Goal: Information Seeking & Learning: Learn about a topic

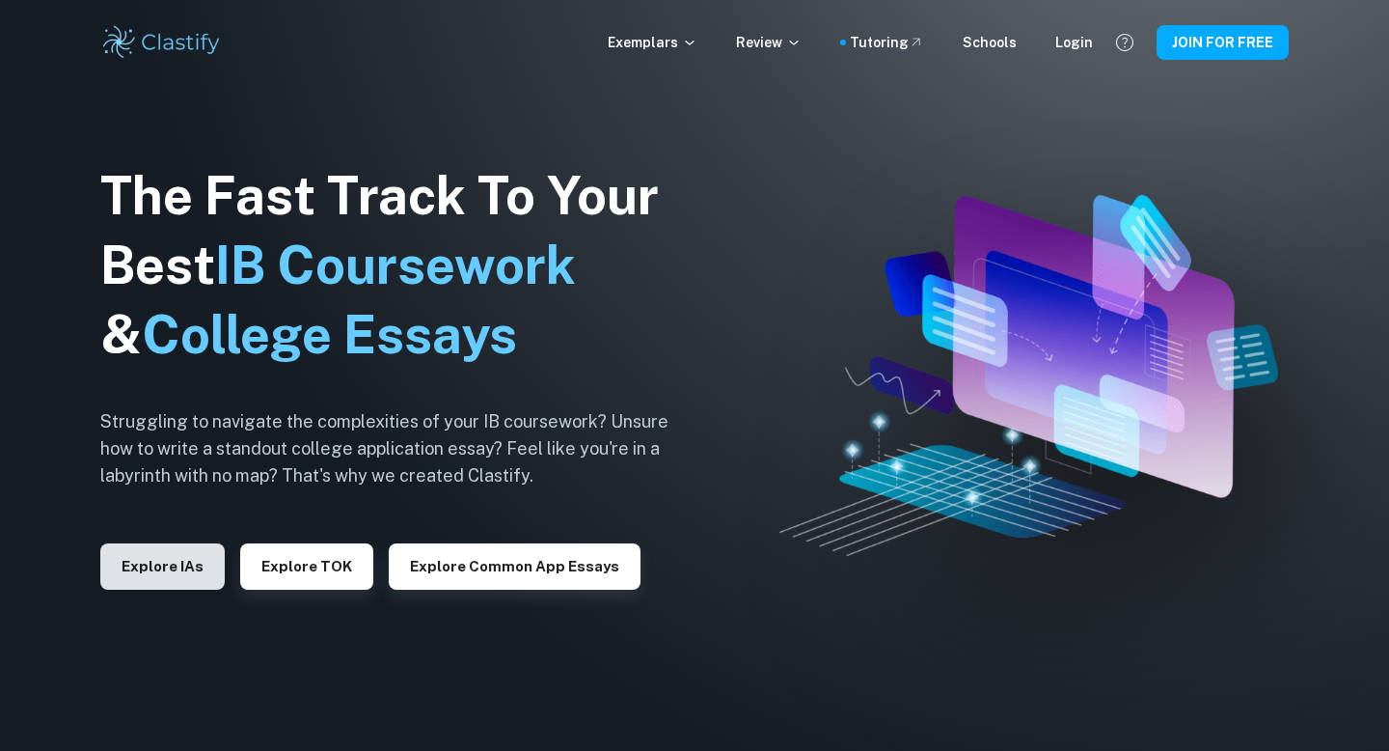
click at [182, 578] on button "Explore IAs" at bounding box center [162, 566] width 124 height 46
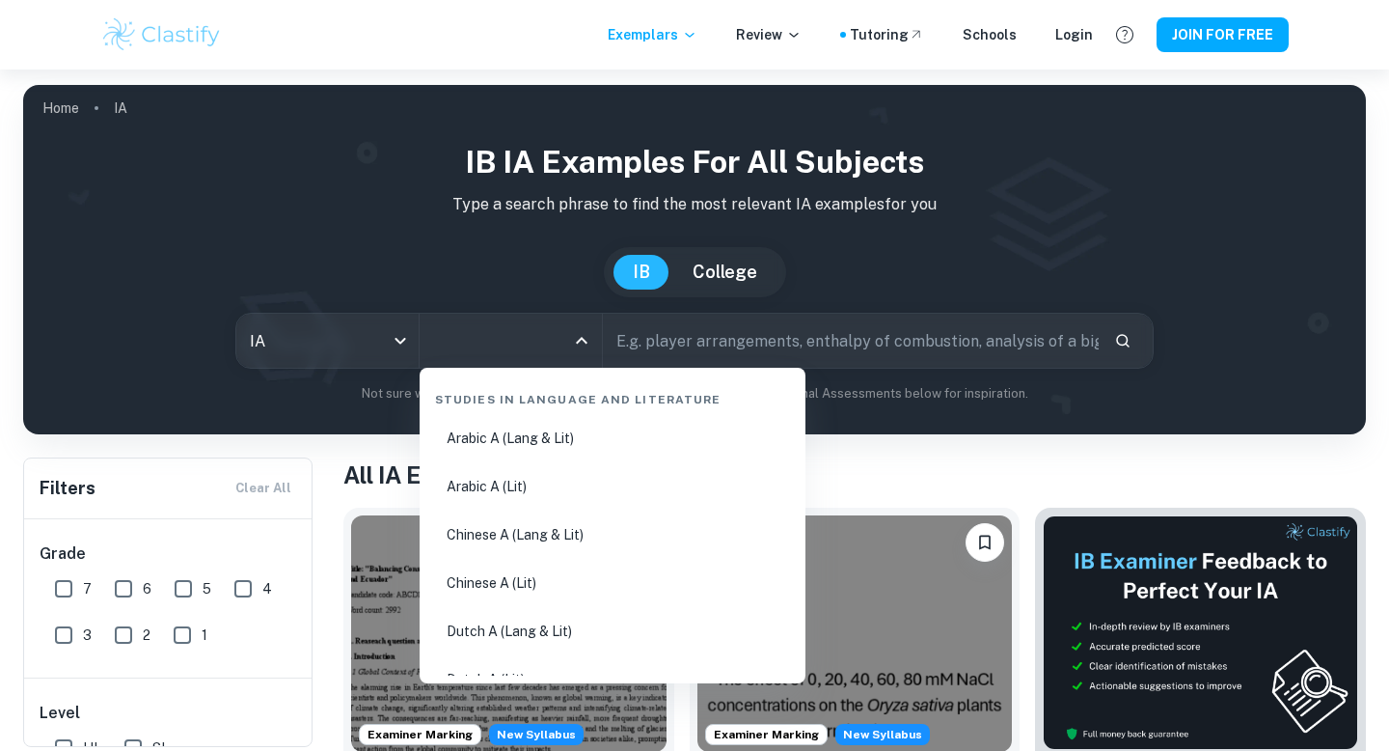
click at [492, 339] on input "All Subjects" at bounding box center [496, 340] width 136 height 37
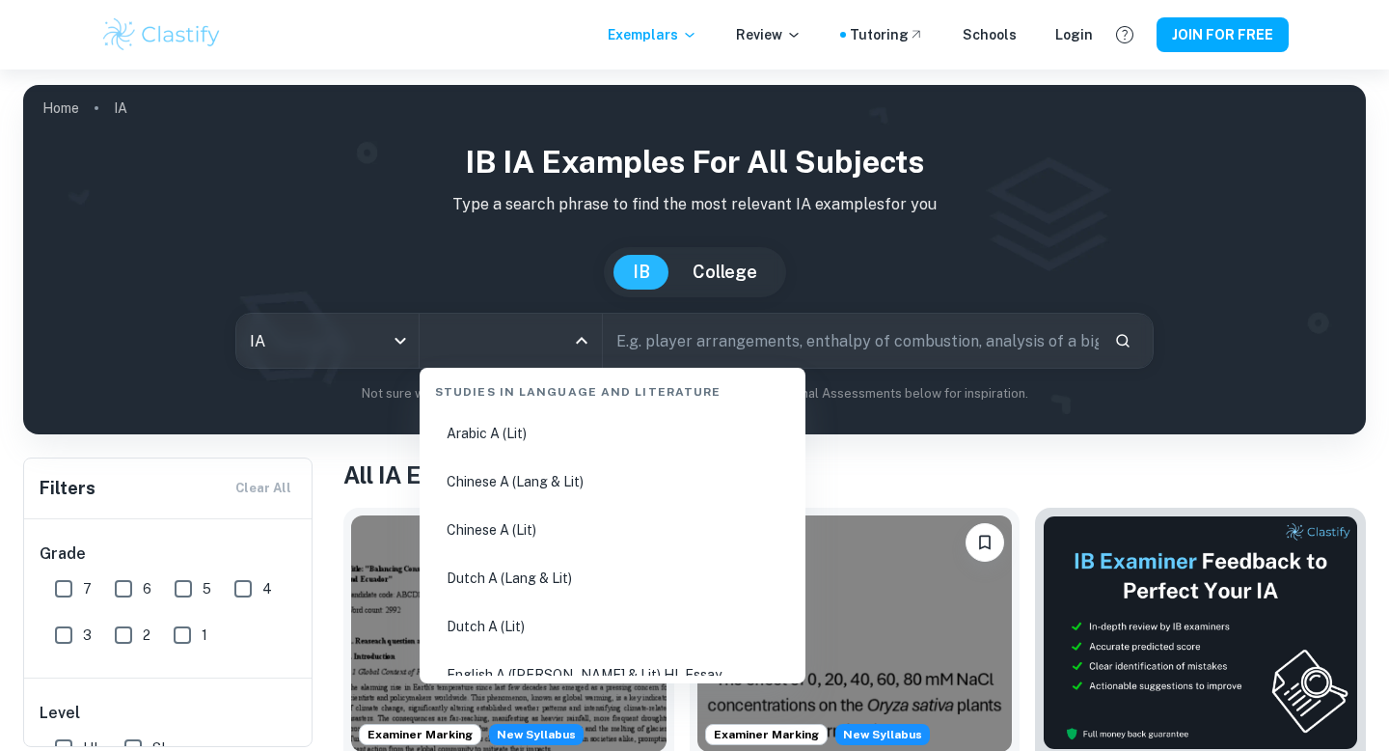
scroll to position [68, 0]
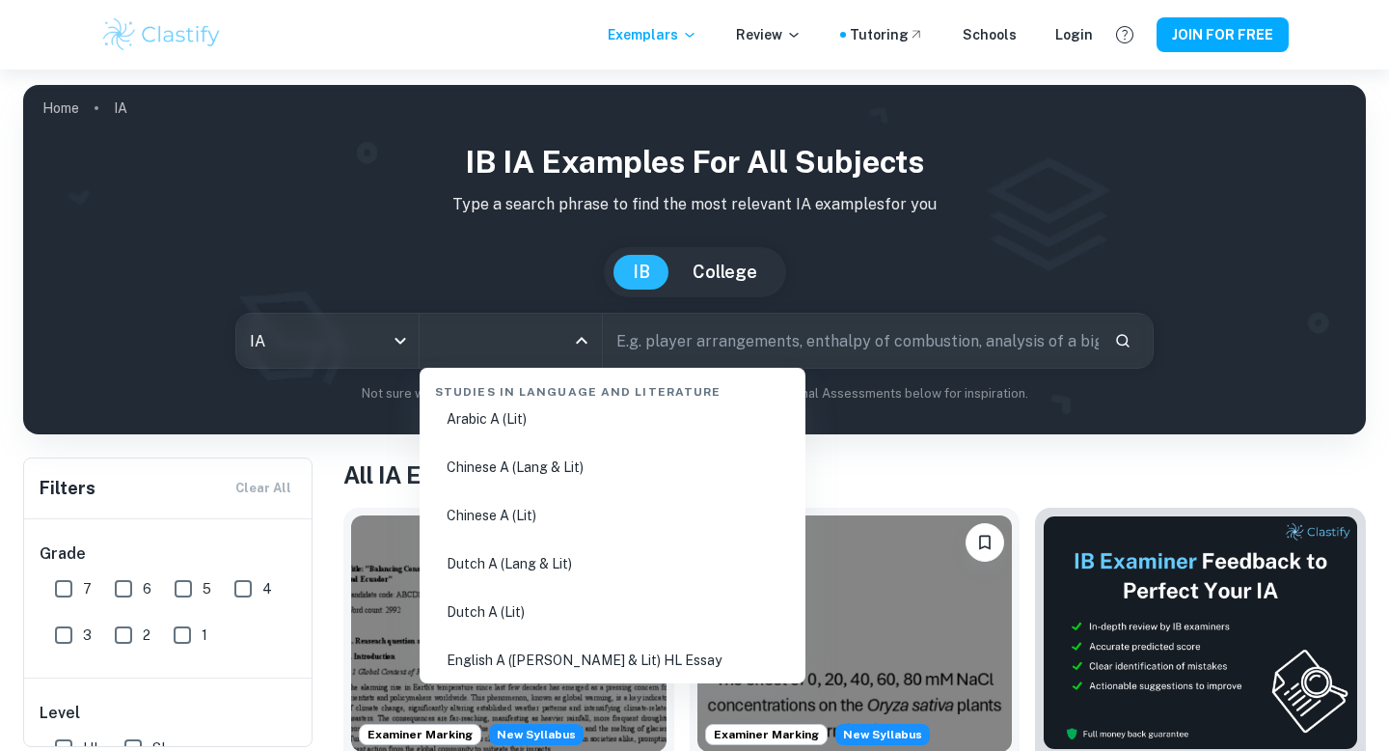
click at [532, 526] on li "Chinese A (Lit)" at bounding box center [612, 515] width 370 height 44
type input "Chinese A (Lit)"
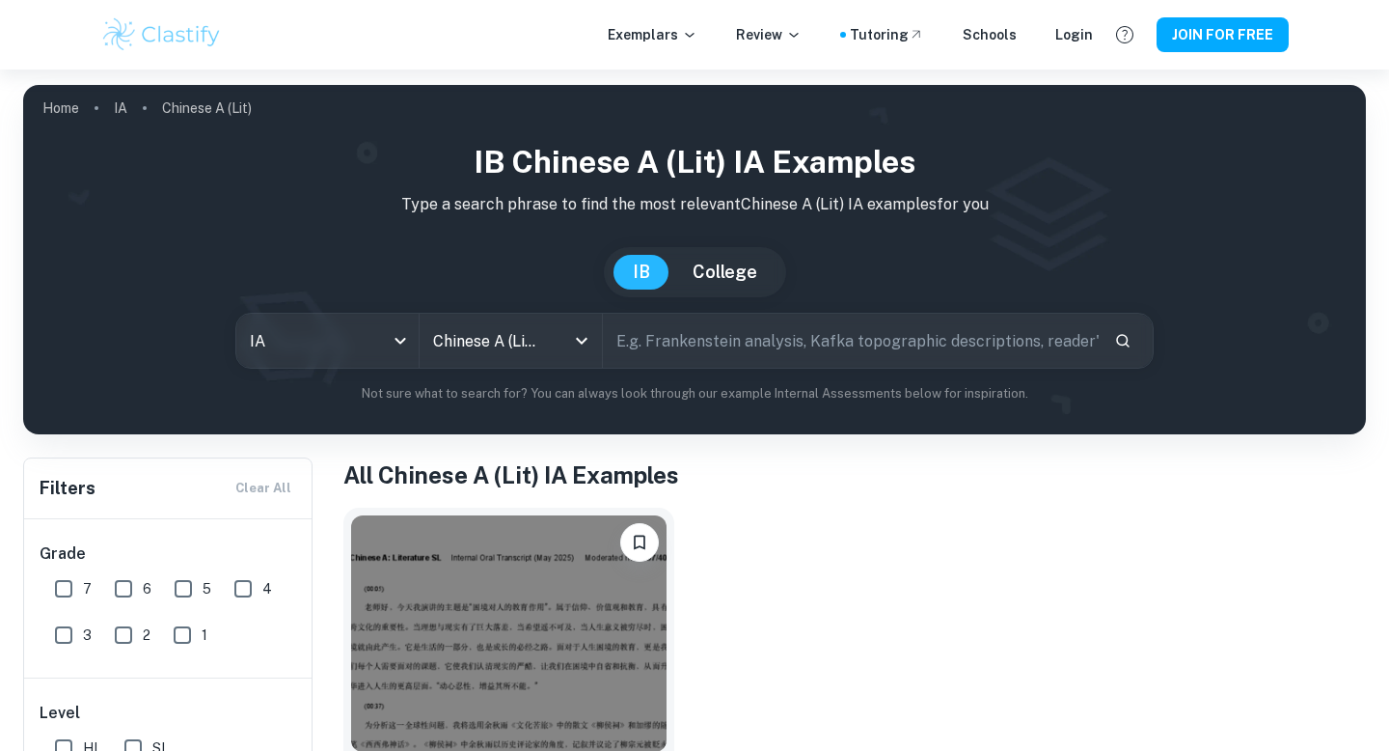
scroll to position [144, 0]
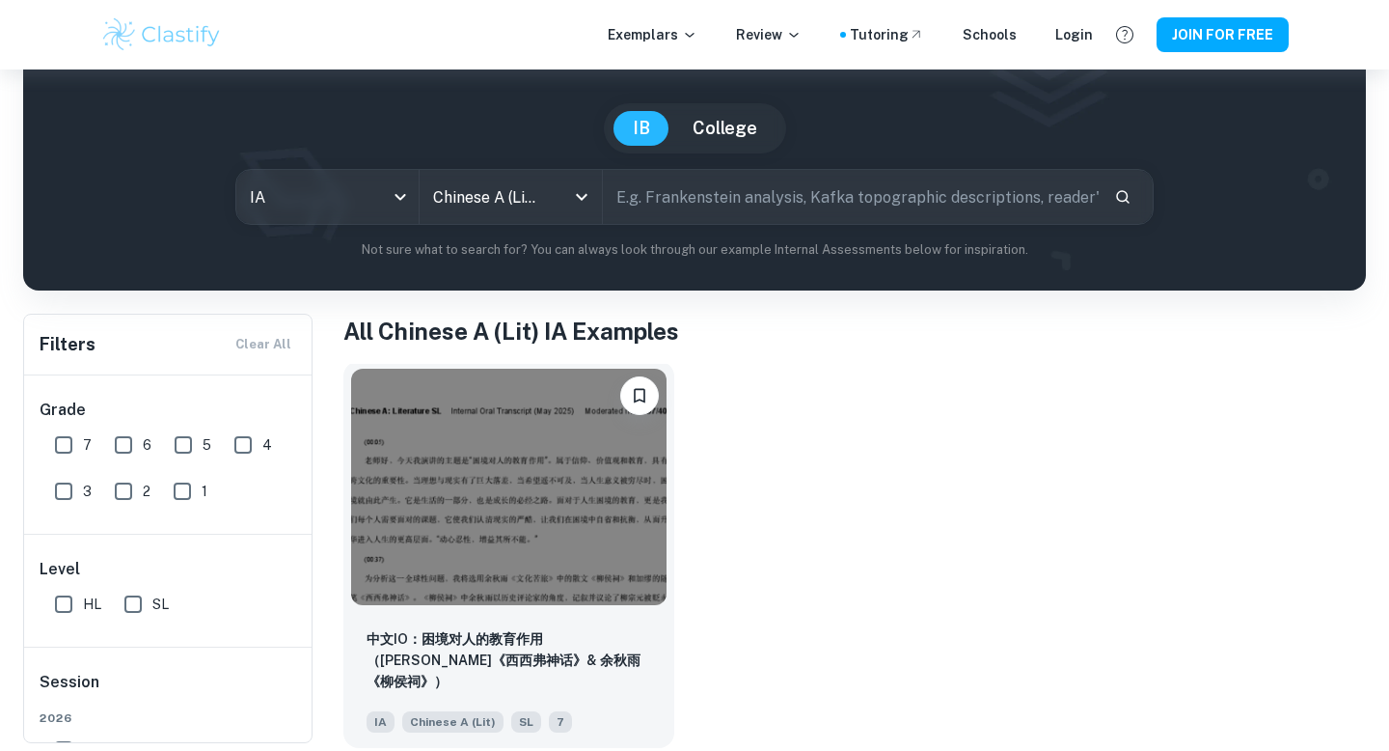
click at [499, 502] on img at bounding box center [508, 486] width 315 height 236
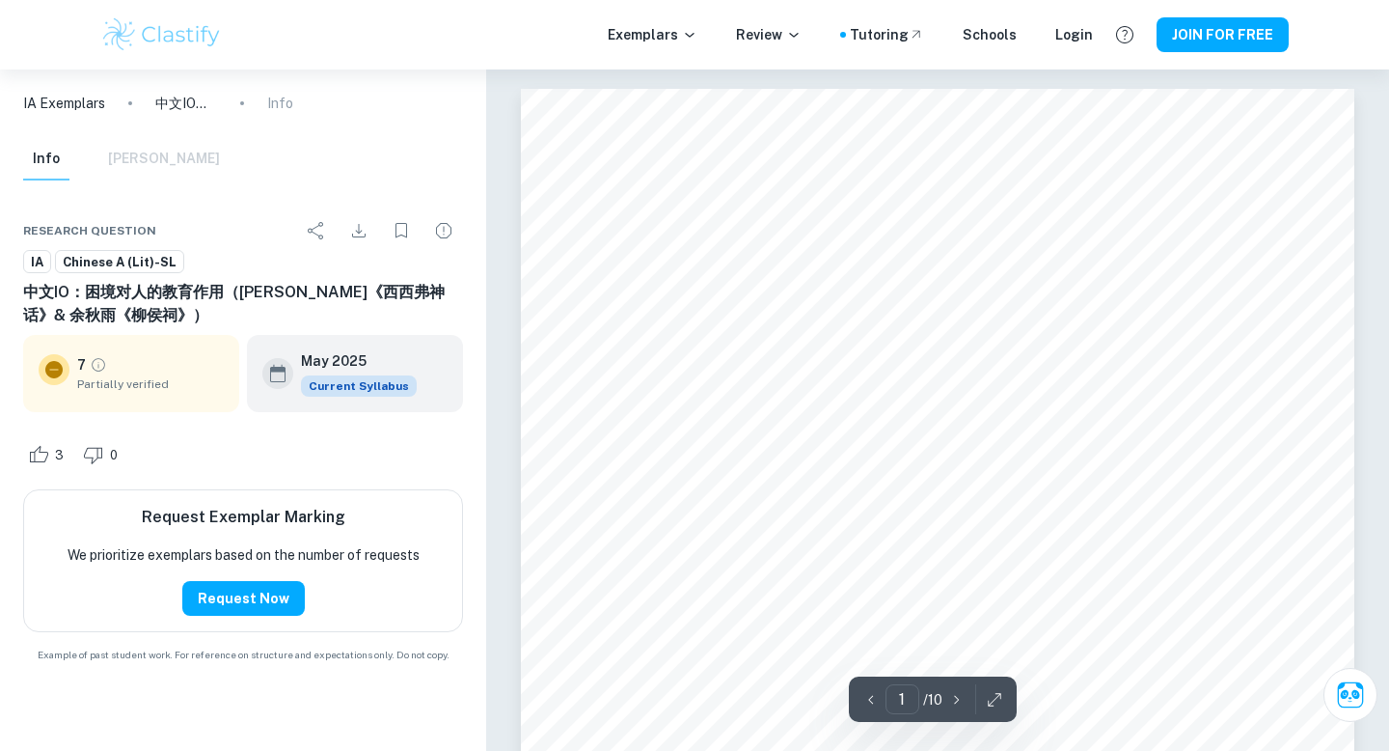
scroll to position [144, 0]
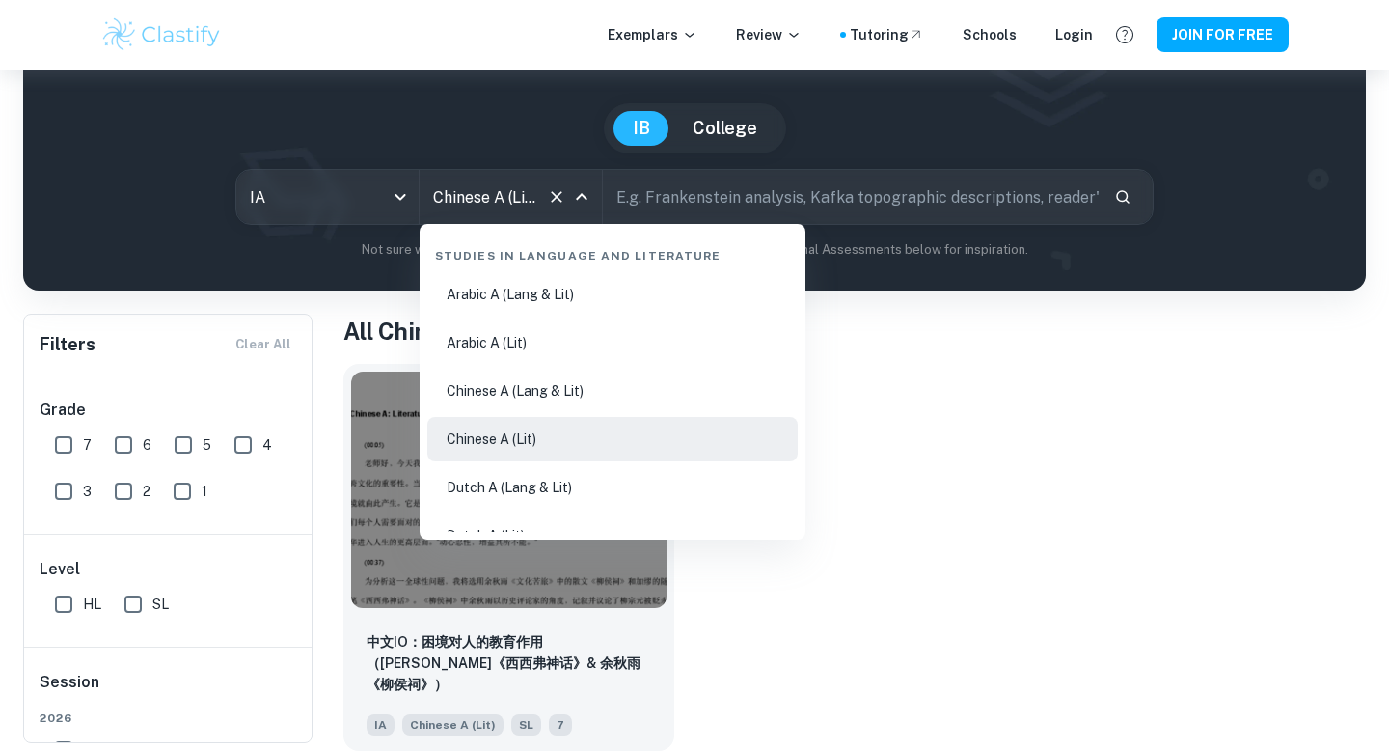
click at [538, 182] on input "Chinese A (Lit)" at bounding box center [483, 196] width 111 height 37
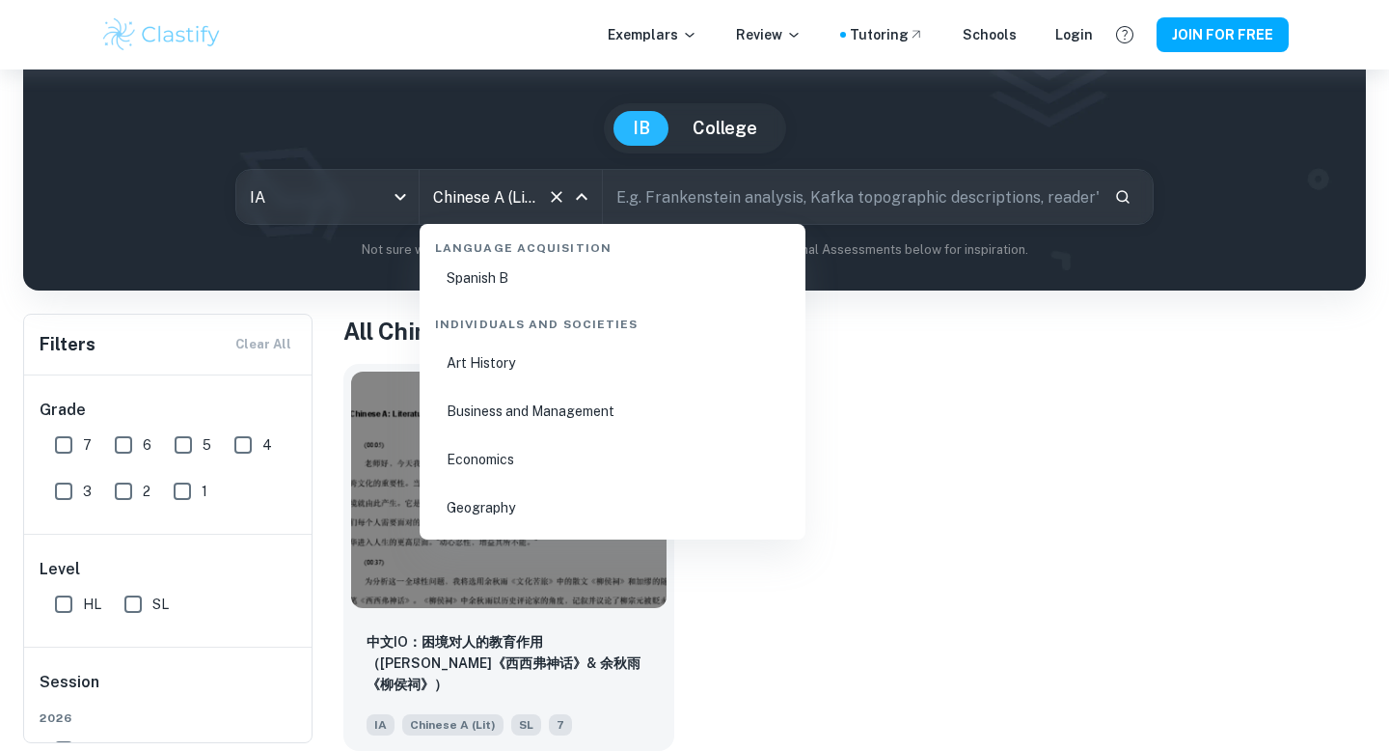
scroll to position [2331, 0]
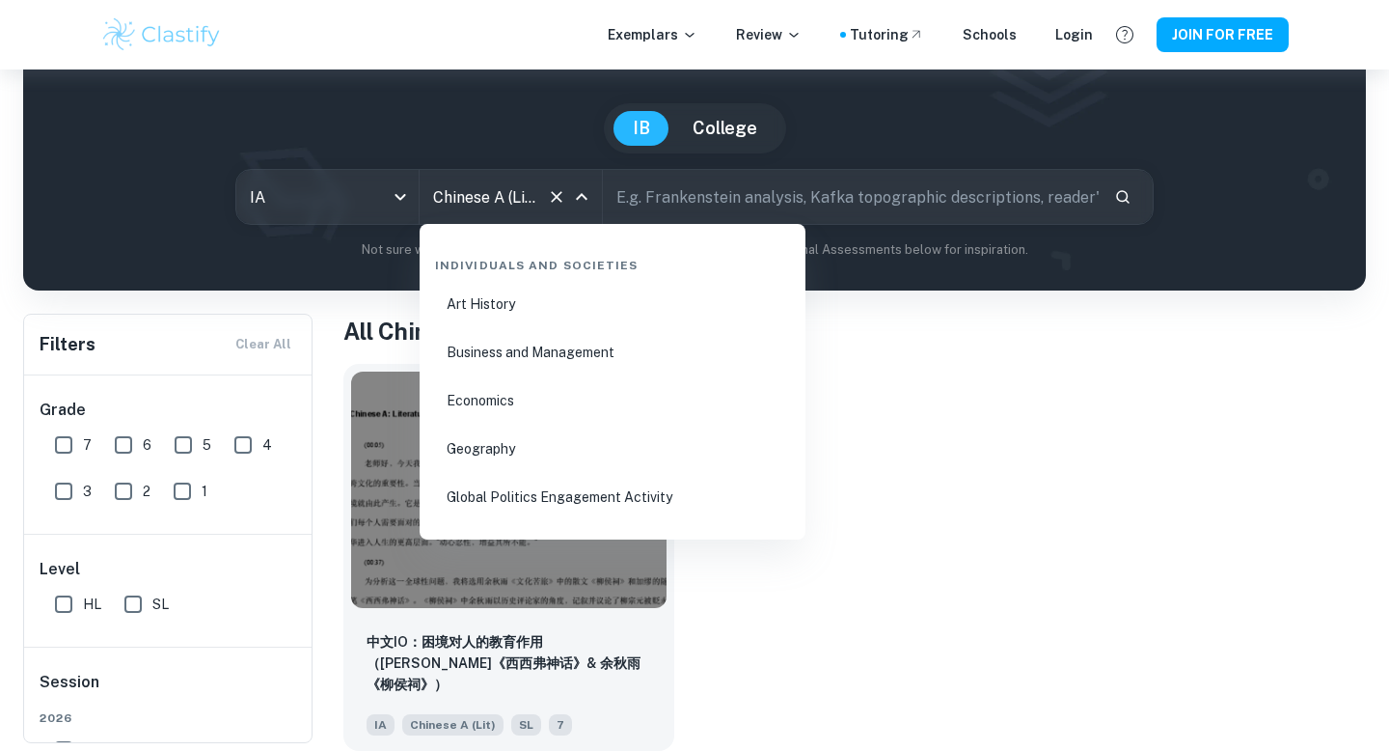
click at [507, 400] on li "Economics" at bounding box center [612, 400] width 370 height 44
type input "Economics"
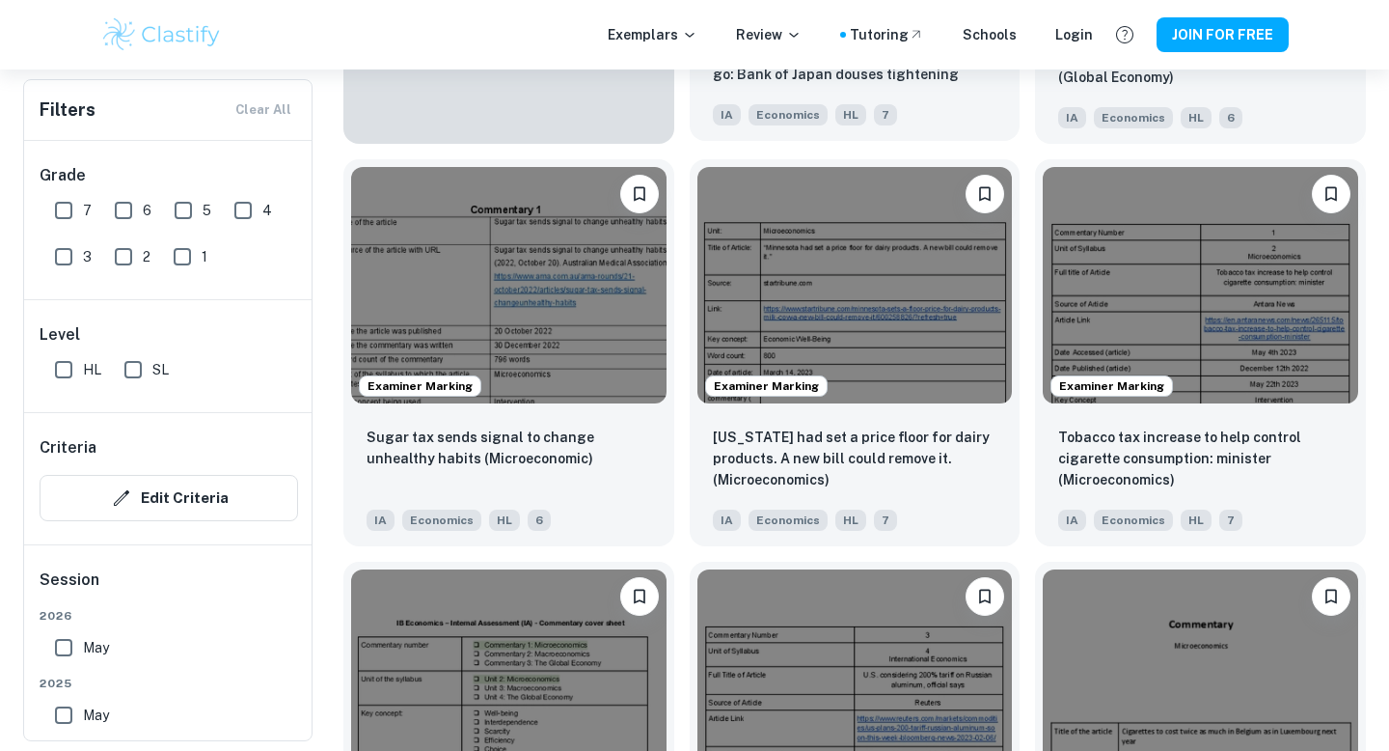
scroll to position [1735, 0]
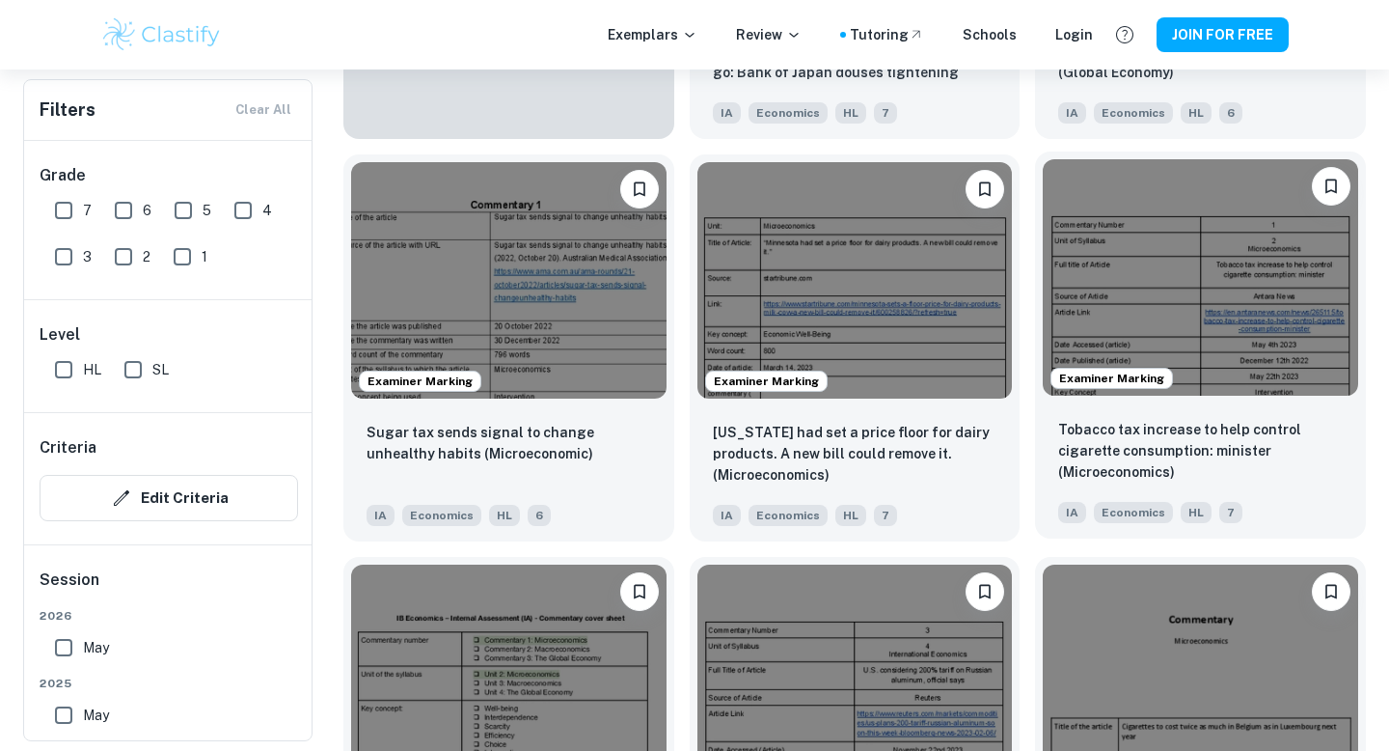
click at [1133, 327] on img at bounding box center [1200, 277] width 315 height 236
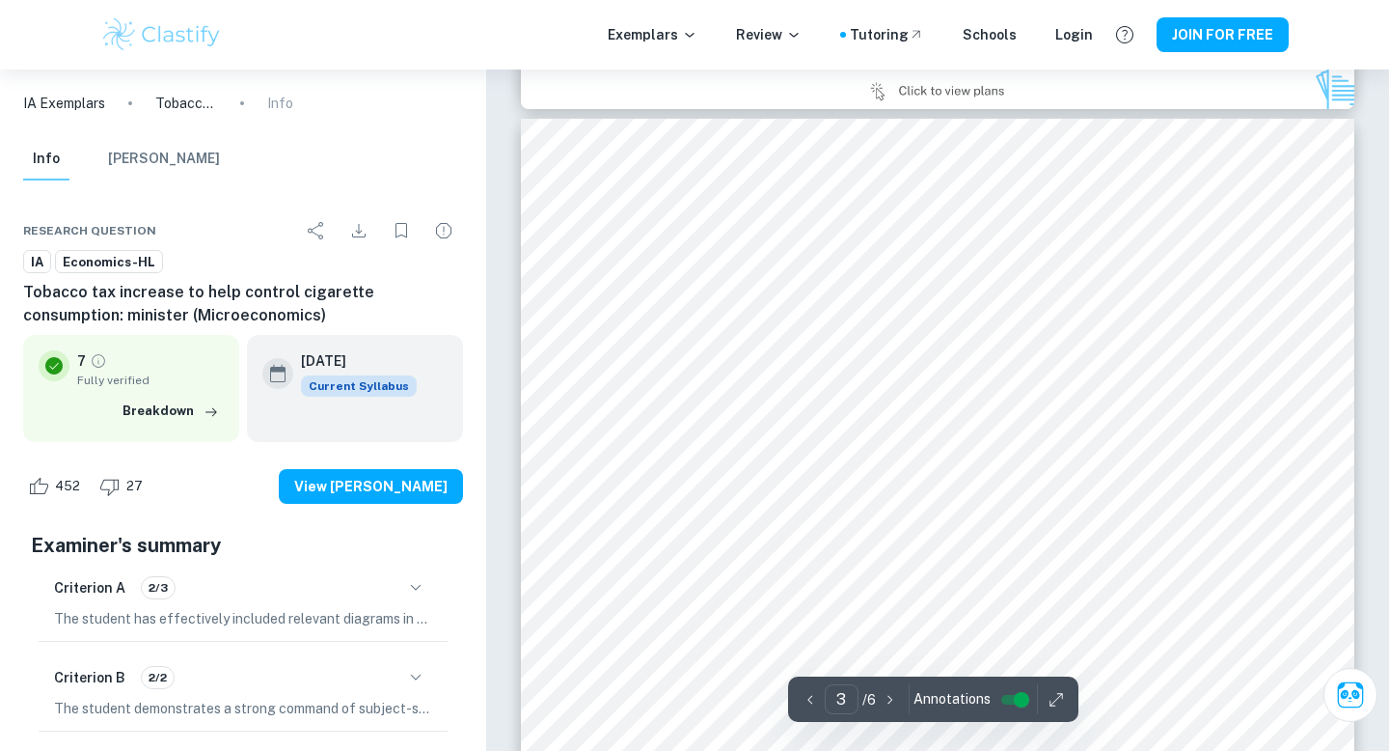
scroll to position [2683, 0]
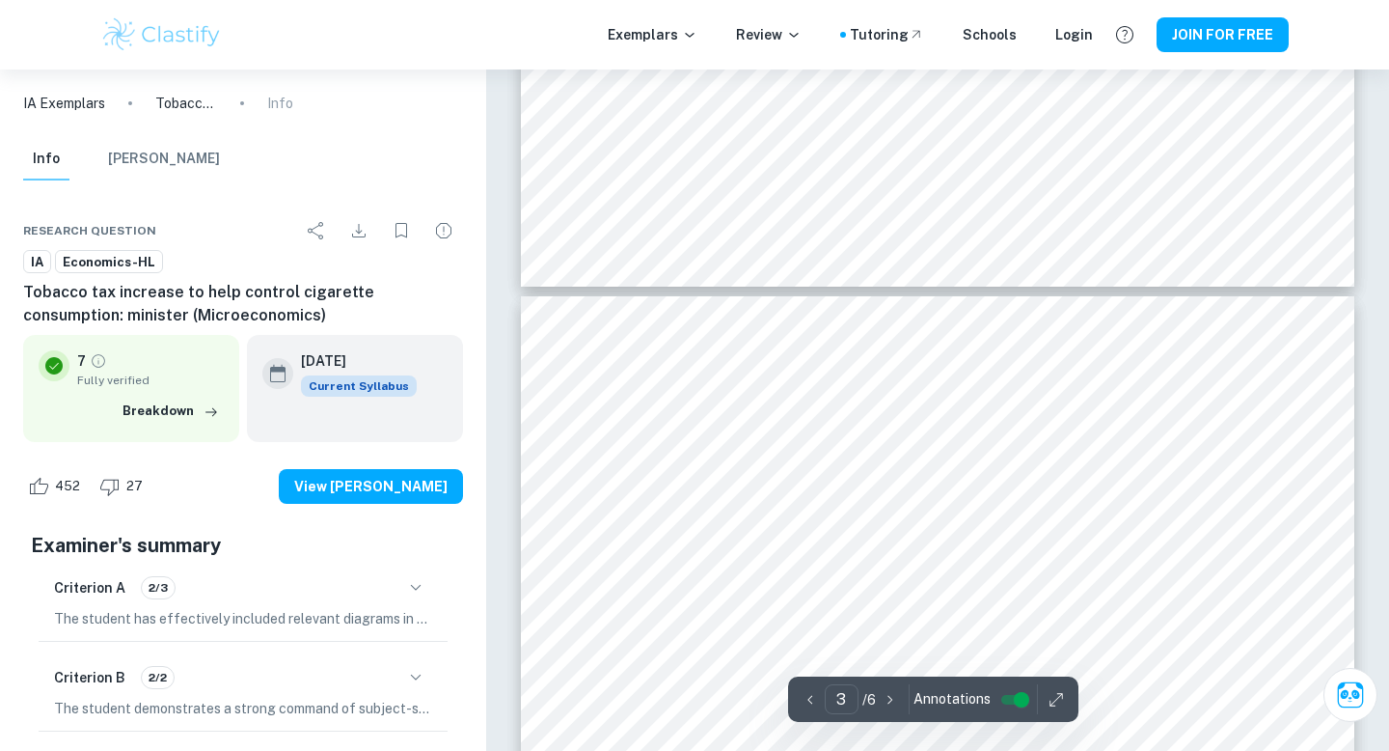
type input "4"
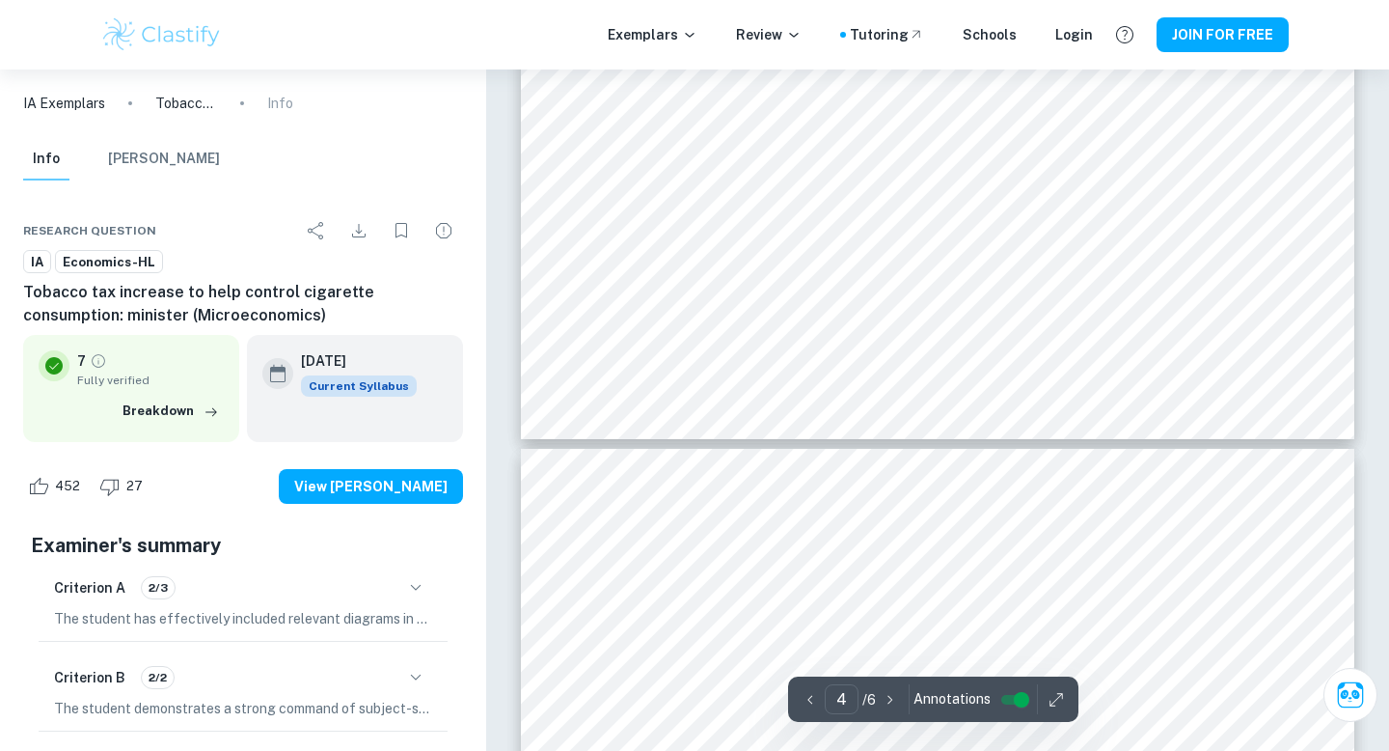
scroll to position [4676, 0]
